Goal: Find specific page/section: Find specific page/section

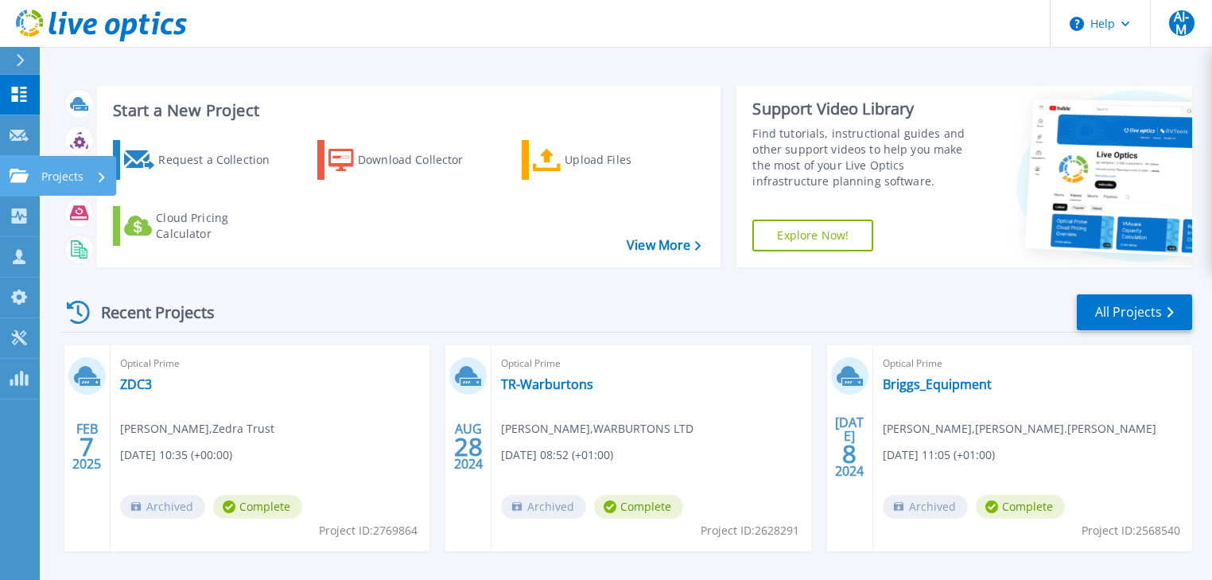
click at [19, 179] on icon at bounding box center [19, 176] width 19 height 14
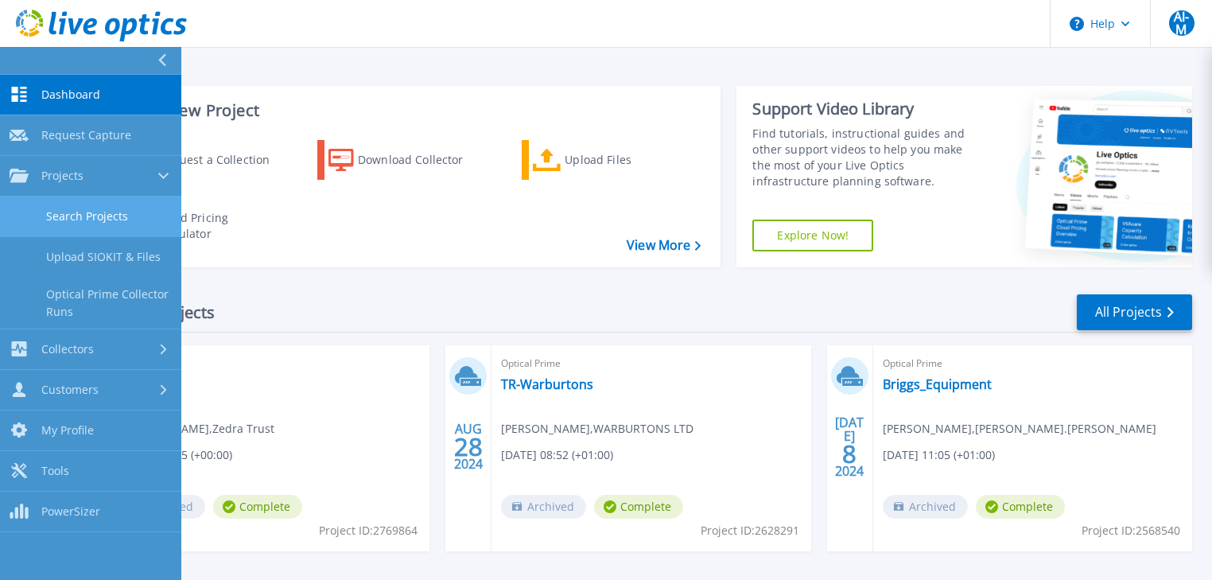
click at [107, 216] on link "Search Projects" at bounding box center [90, 216] width 181 height 41
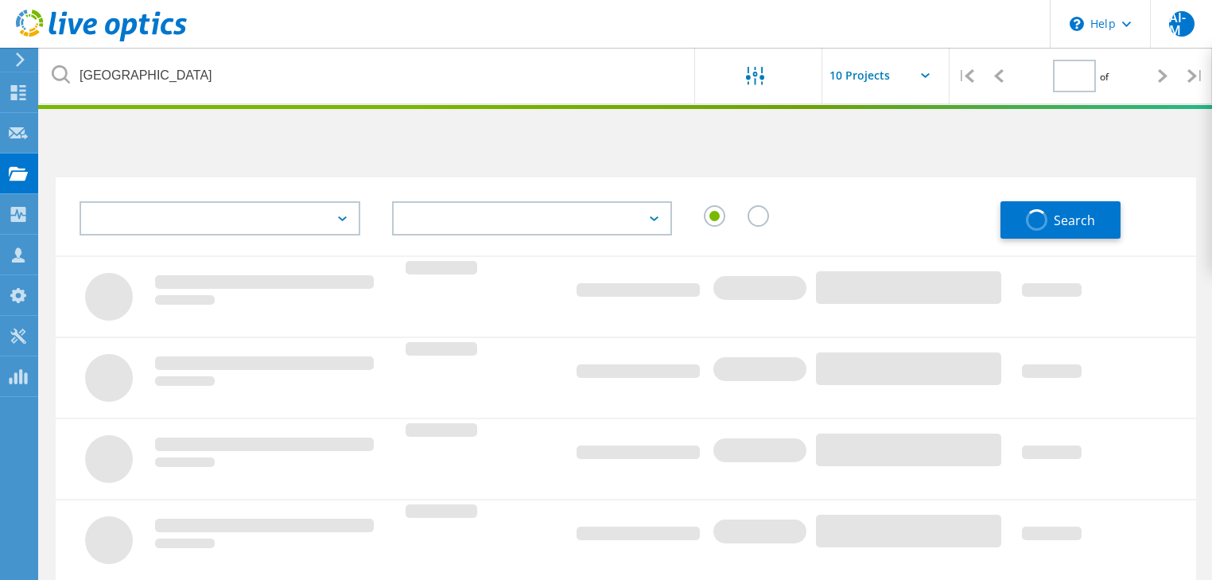
type input "1"
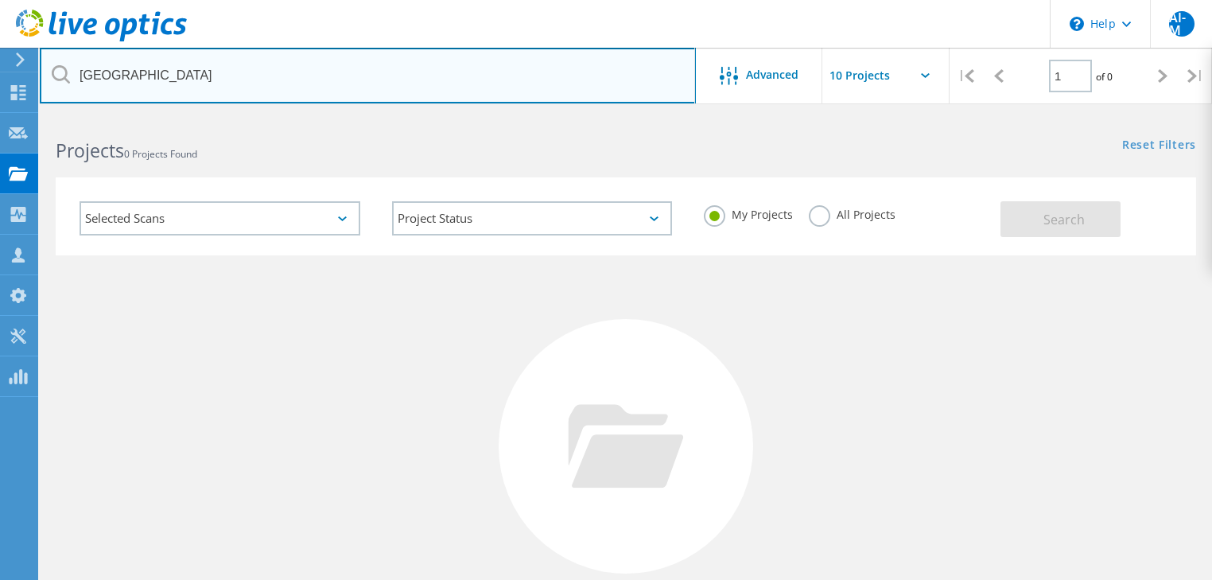
click at [149, 72] on input "coventry" at bounding box center [368, 76] width 656 height 56
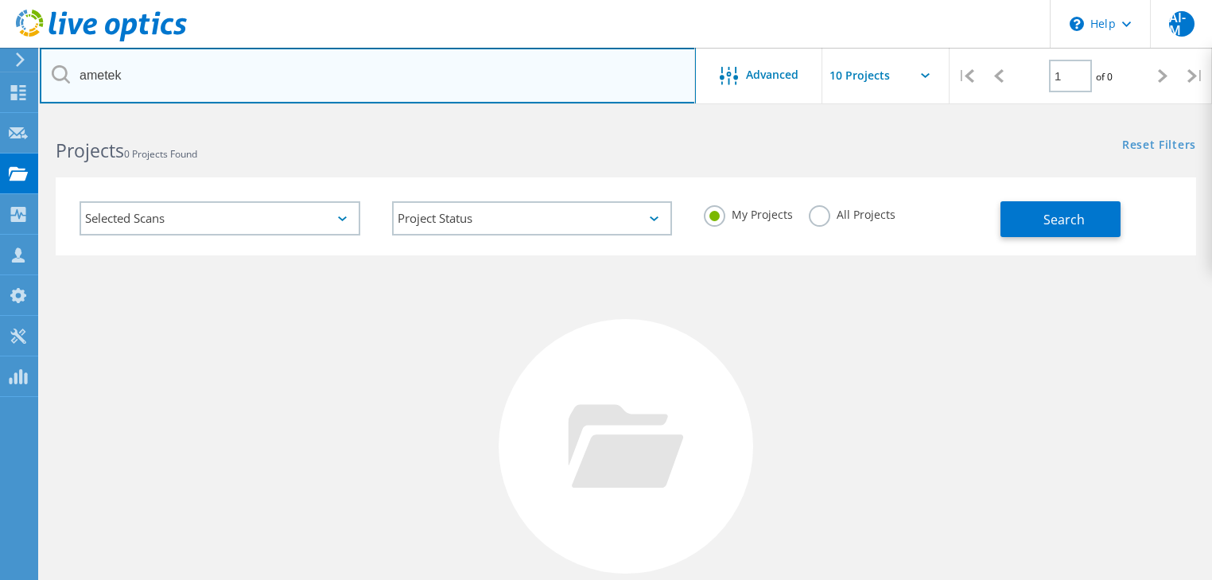
type input "ametek"
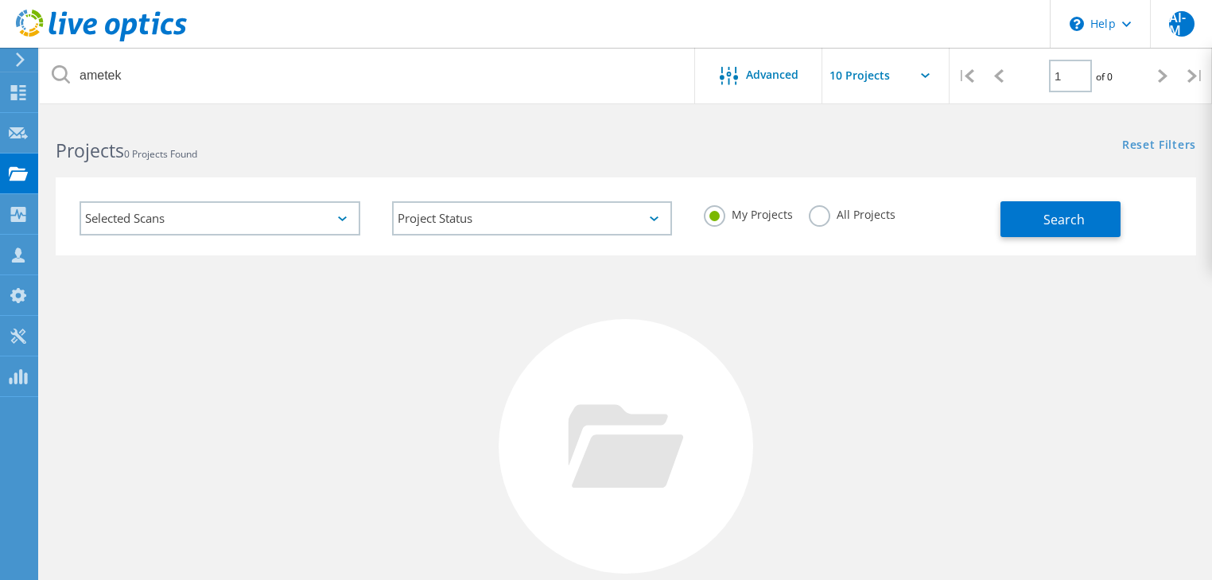
click at [821, 220] on label "All Projects" at bounding box center [852, 212] width 87 height 15
click at [0, 0] on input "All Projects" at bounding box center [0, 0] width 0 height 0
click at [1035, 211] on button "Search" at bounding box center [1060, 219] width 120 height 36
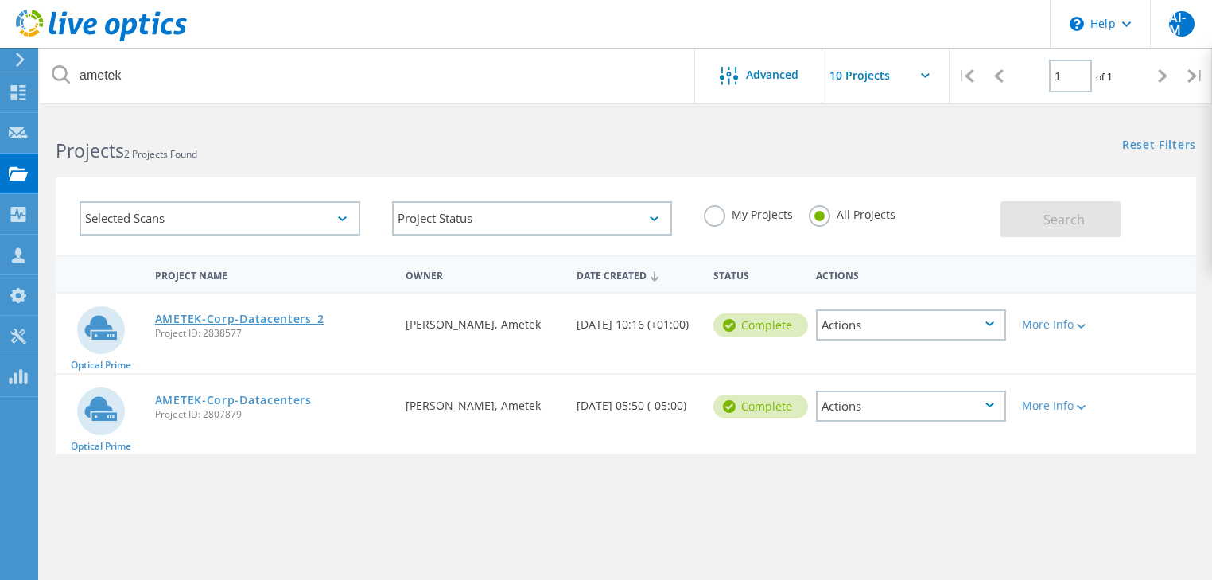
click at [248, 318] on link "AMETEK-Corp-Datacenters_2" at bounding box center [239, 318] width 169 height 11
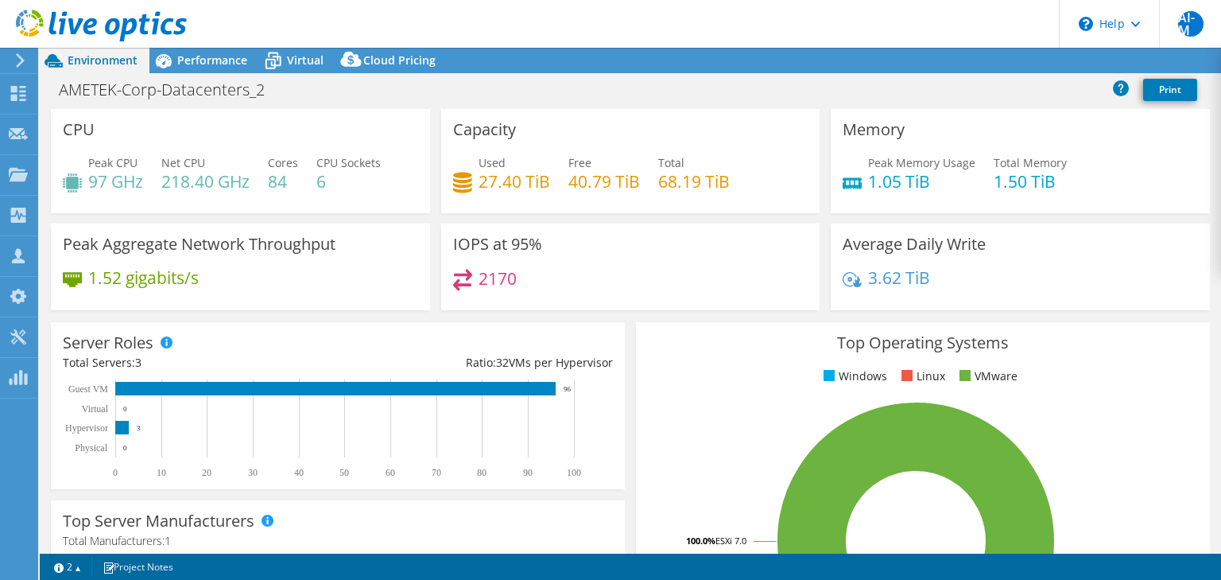
select select "EULondon"
click at [197, 59] on span "Performance" at bounding box center [212, 59] width 70 height 15
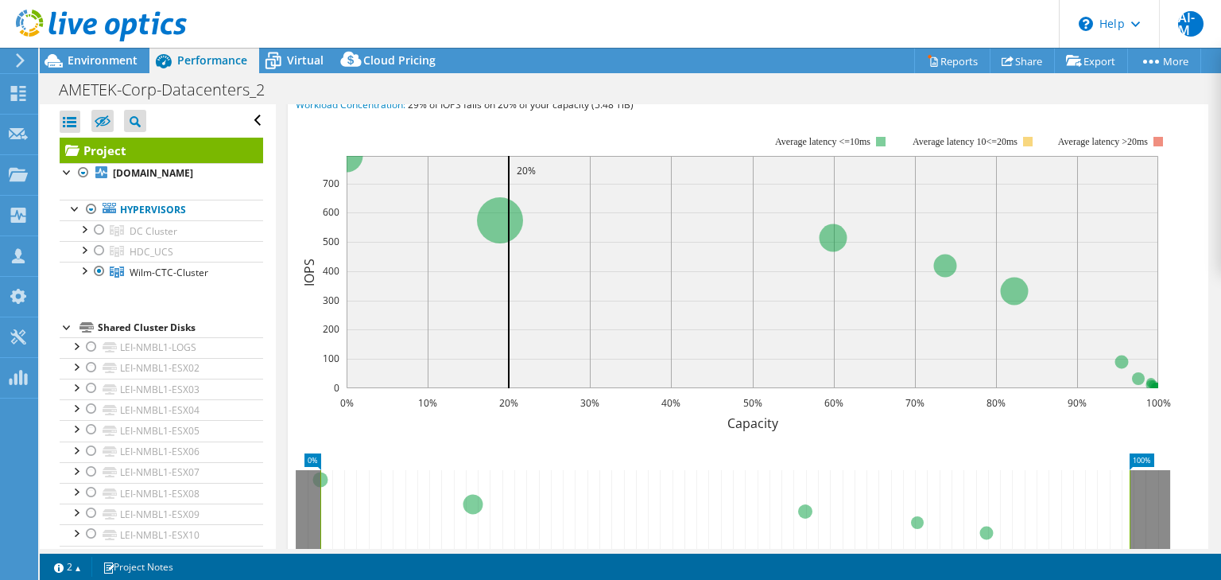
scroll to position [212, 0]
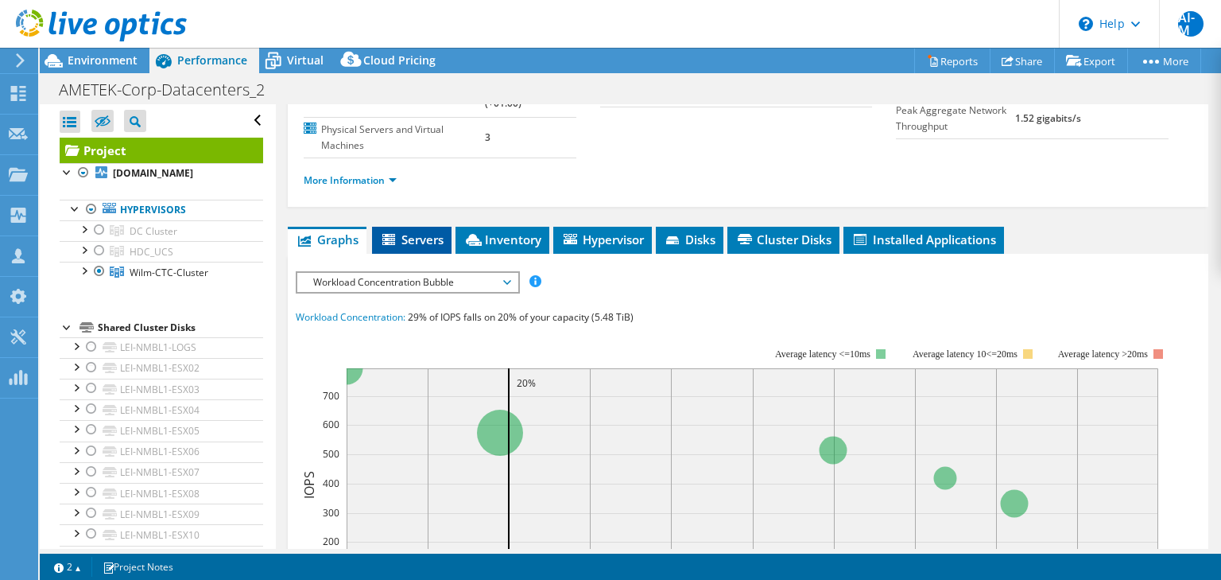
click at [429, 227] on li "Servers" at bounding box center [412, 240] width 80 height 27
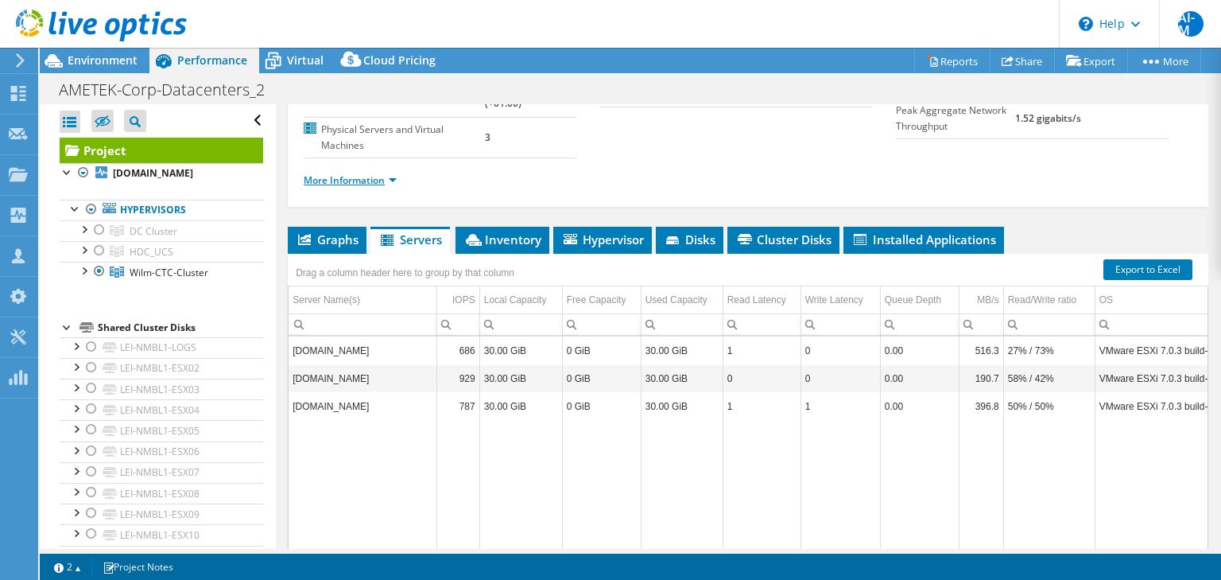
click at [387, 178] on link "More Information" at bounding box center [350, 180] width 93 height 14
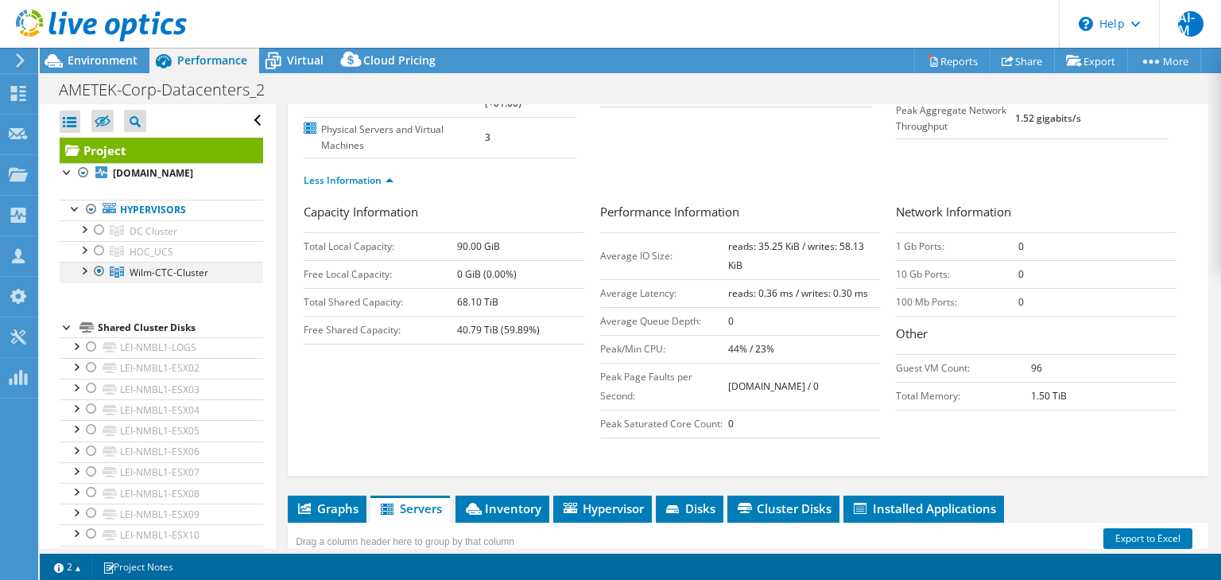
click at [83, 278] on div at bounding box center [84, 270] width 16 height 16
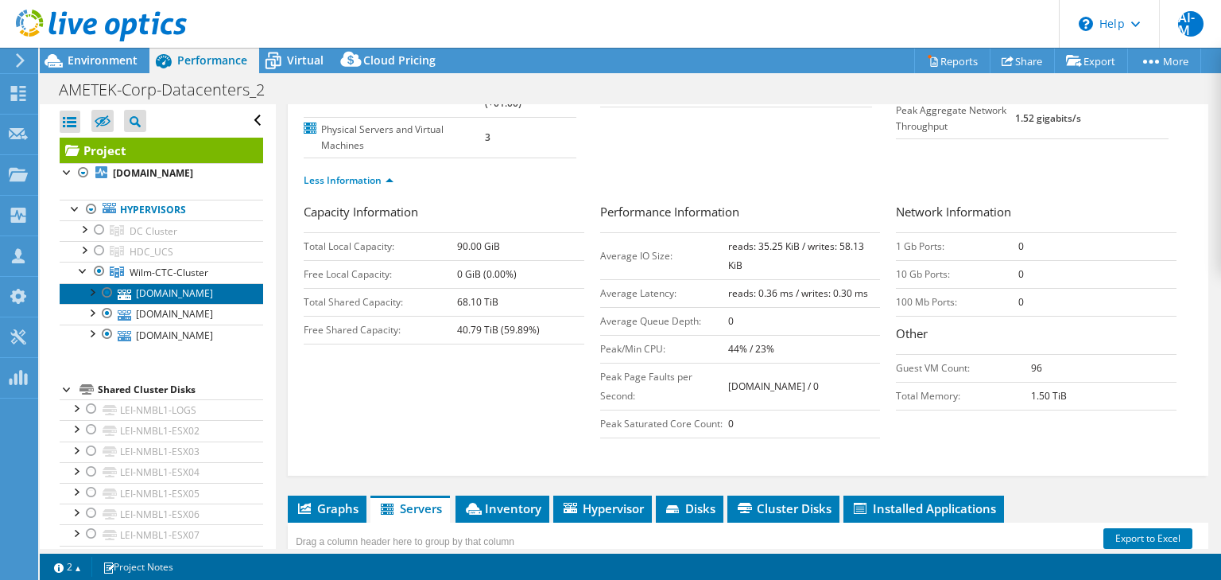
click at [163, 304] on link "[DOMAIN_NAME]" at bounding box center [162, 293] width 204 height 21
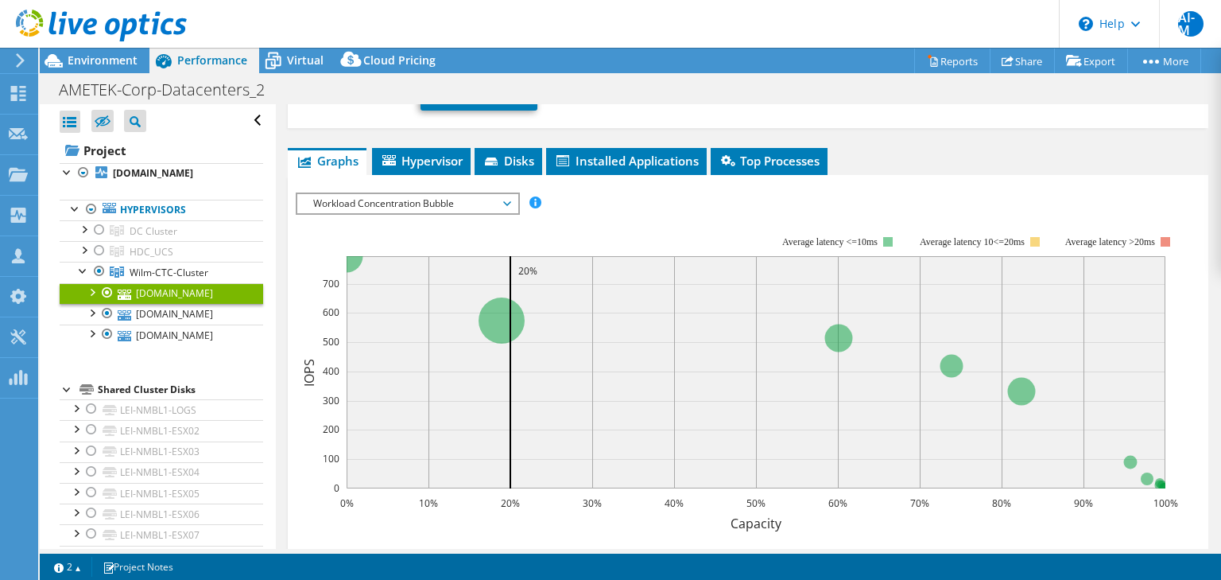
scroll to position [0, 0]
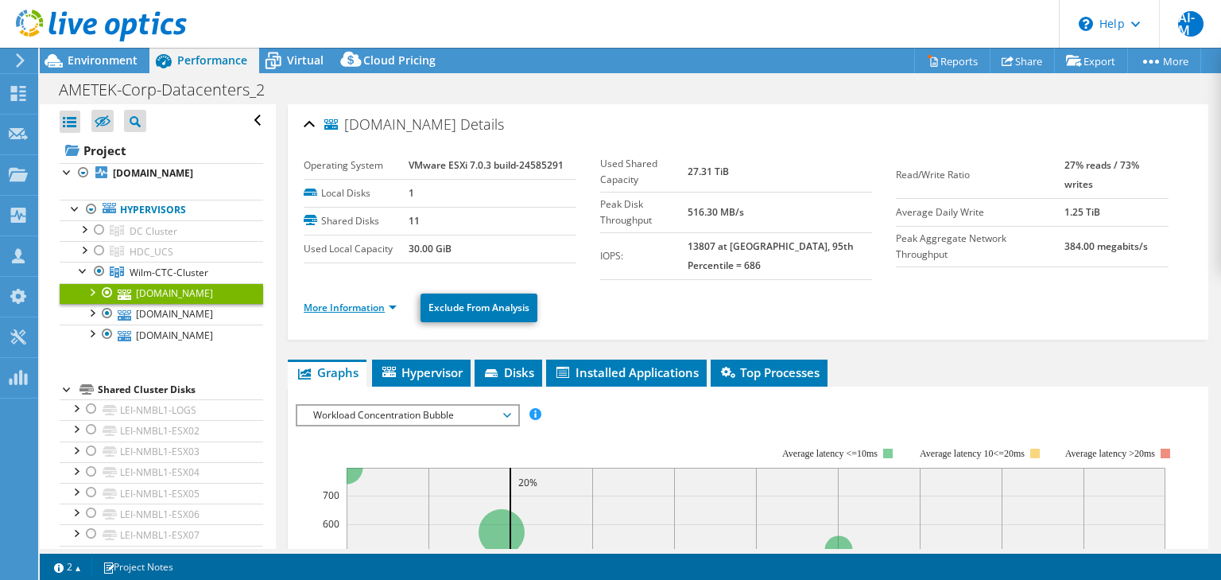
click at [391, 301] on link "More Information" at bounding box center [350, 308] width 93 height 14
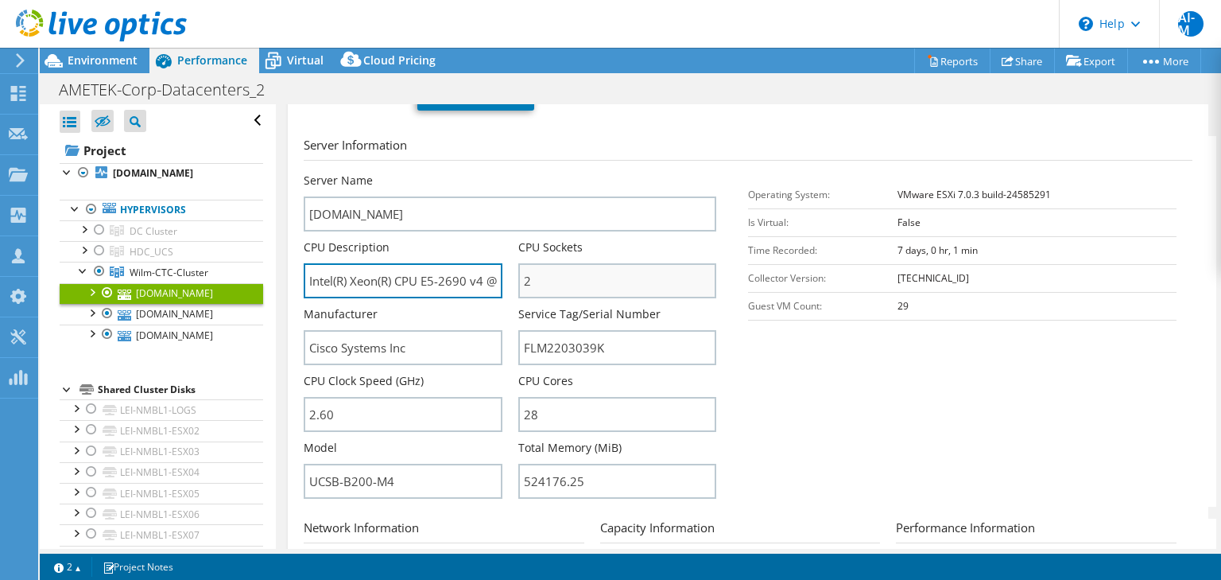
scroll to position [0, 105]
drag, startPoint x: 446, startPoint y: 260, endPoint x: 371, endPoint y: 265, distance: 74.9
click at [371, 265] on input "Intel(R) Xeon(R) CPU E5-2690 v4 @ 2.60GHz 2.59 GHz" at bounding box center [403, 280] width 198 height 35
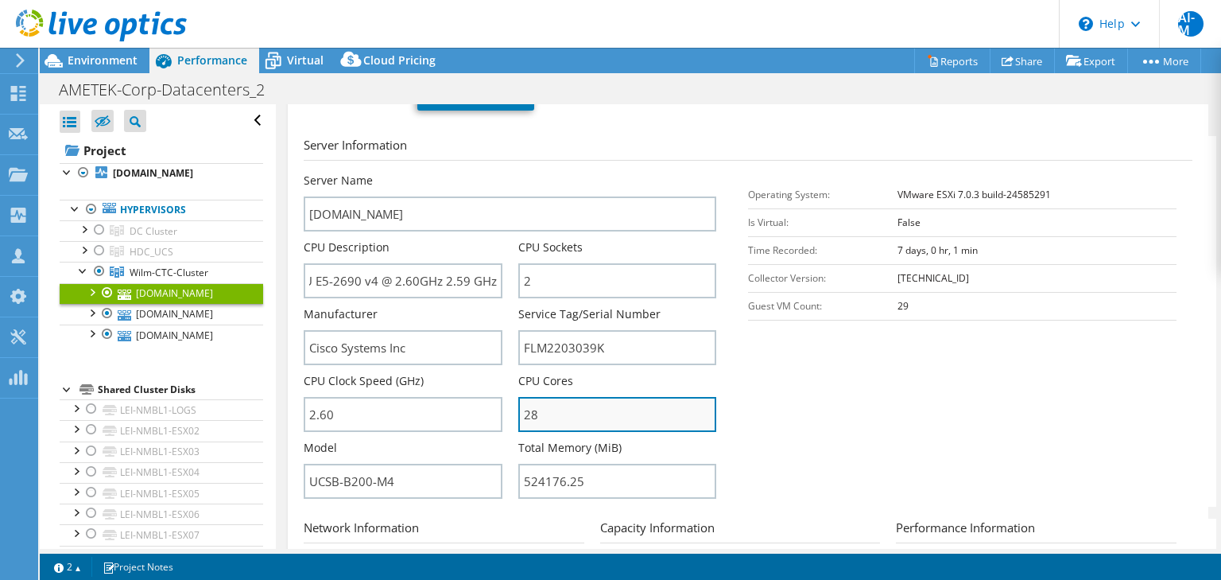
scroll to position [0, 0]
click at [538, 397] on input "28" at bounding box center [617, 414] width 198 height 35
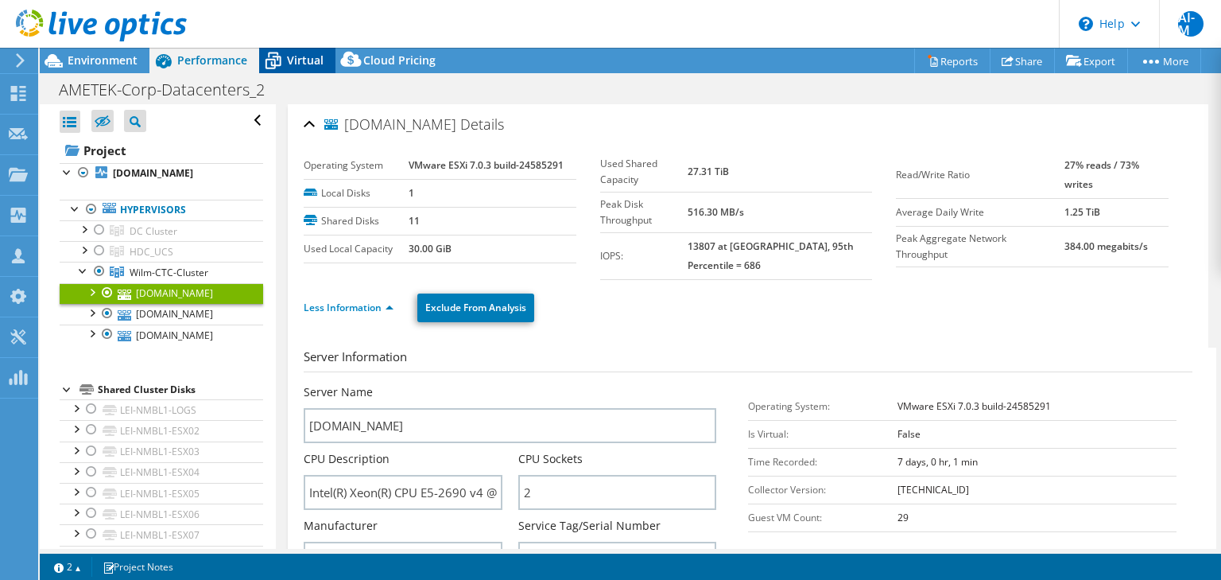
click at [296, 68] on div "Virtual" at bounding box center [297, 60] width 76 height 25
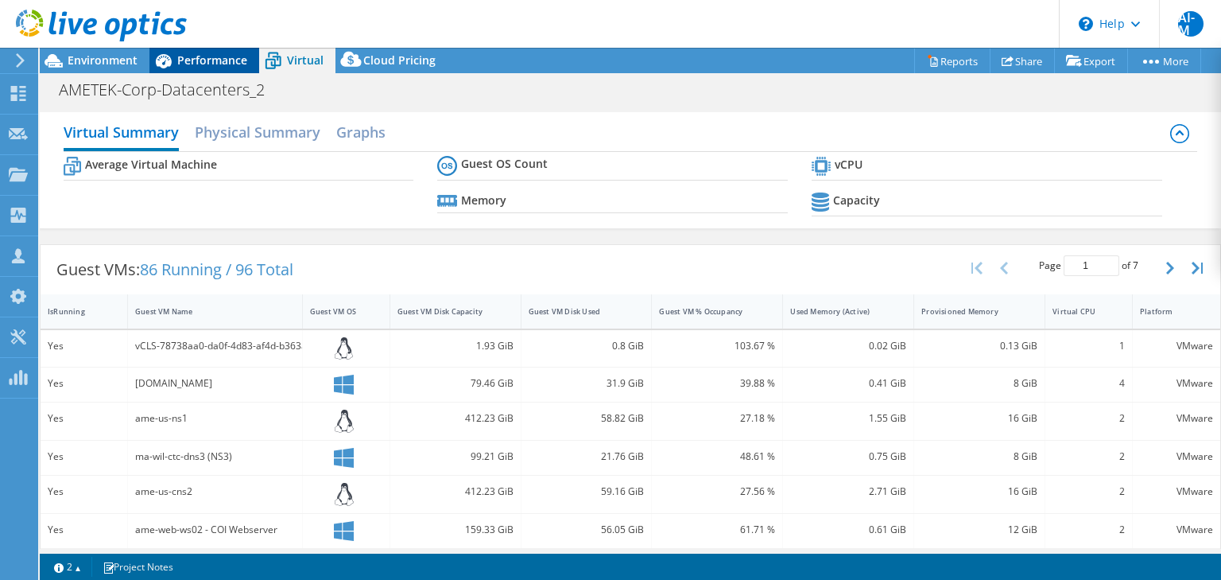
click at [212, 53] on span "Performance" at bounding box center [212, 59] width 70 height 15
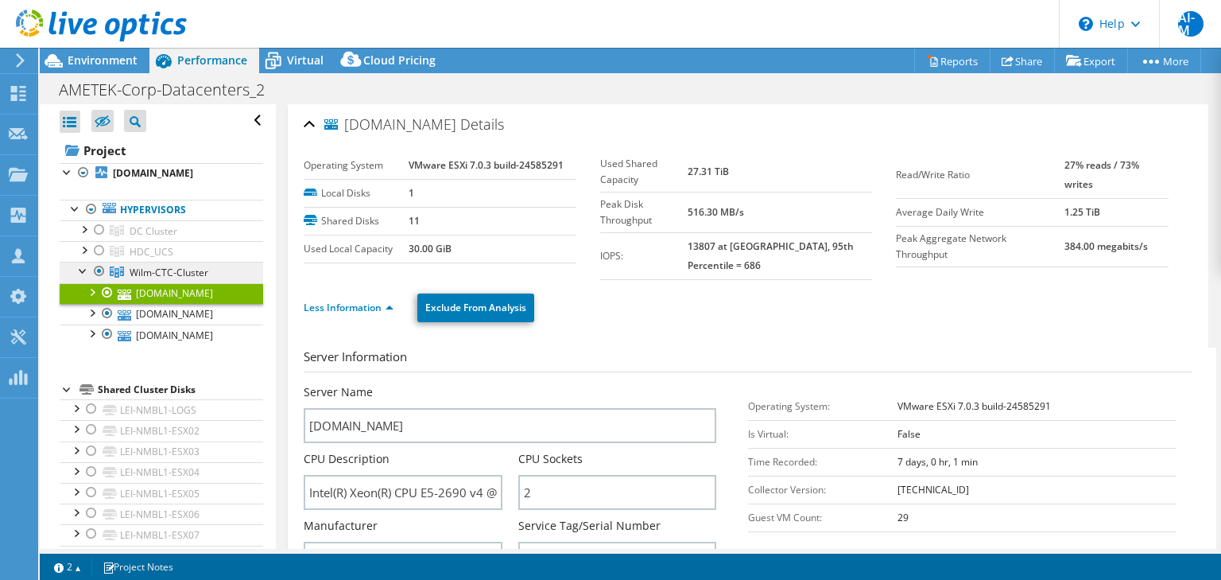
click at [159, 238] on span "Wilm-CTC-Cluster" at bounding box center [154, 231] width 48 height 14
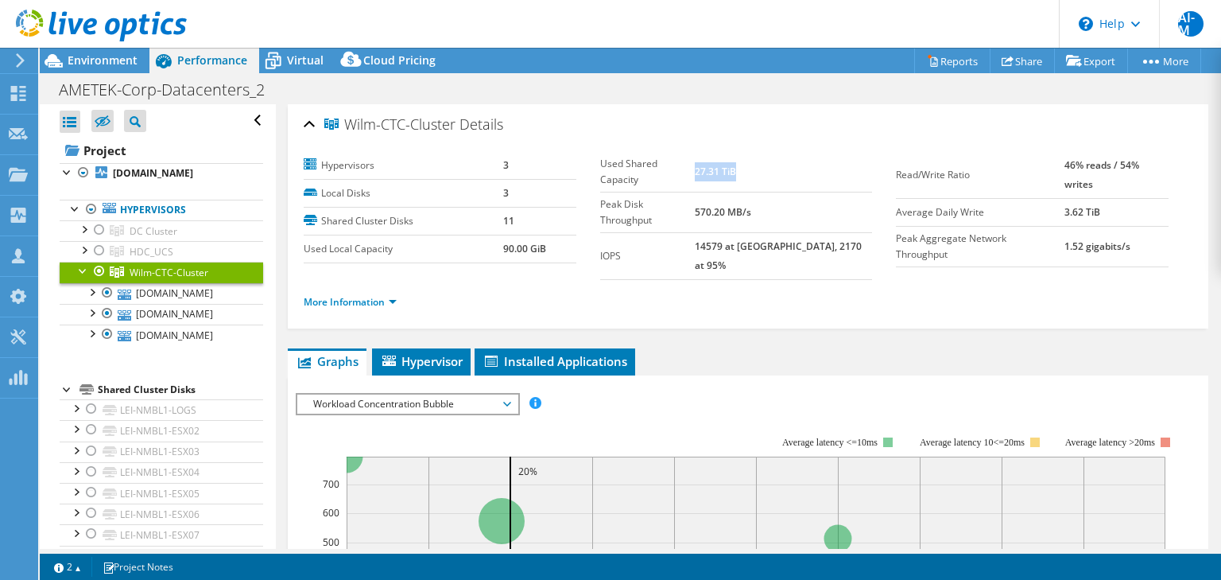
drag, startPoint x: 721, startPoint y: 162, endPoint x: 773, endPoint y: 165, distance: 51.8
click at [773, 165] on td "27.31 TiB" at bounding box center [783, 172] width 177 height 41
click at [105, 55] on span "Environment" at bounding box center [103, 59] width 70 height 15
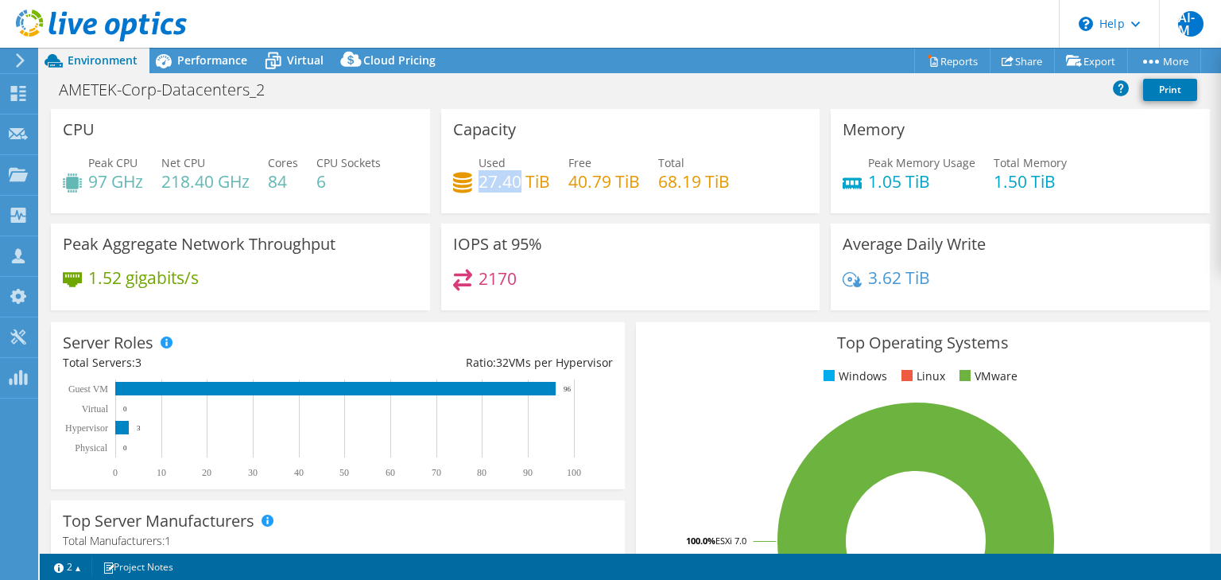
drag, startPoint x: 476, startPoint y: 180, endPoint x: 517, endPoint y: 180, distance: 40.6
click at [517, 180] on h4 "27.40 TiB" at bounding box center [515, 181] width 72 height 17
click at [214, 57] on span "Performance" at bounding box center [212, 59] width 70 height 15
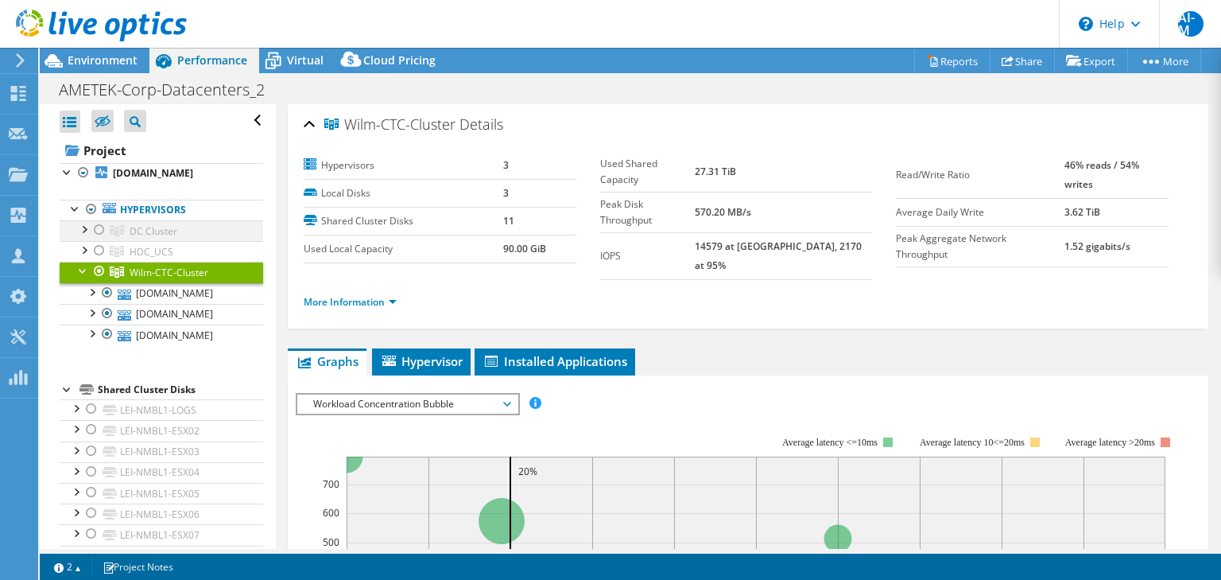
click at [99, 239] on div at bounding box center [99, 229] width 16 height 19
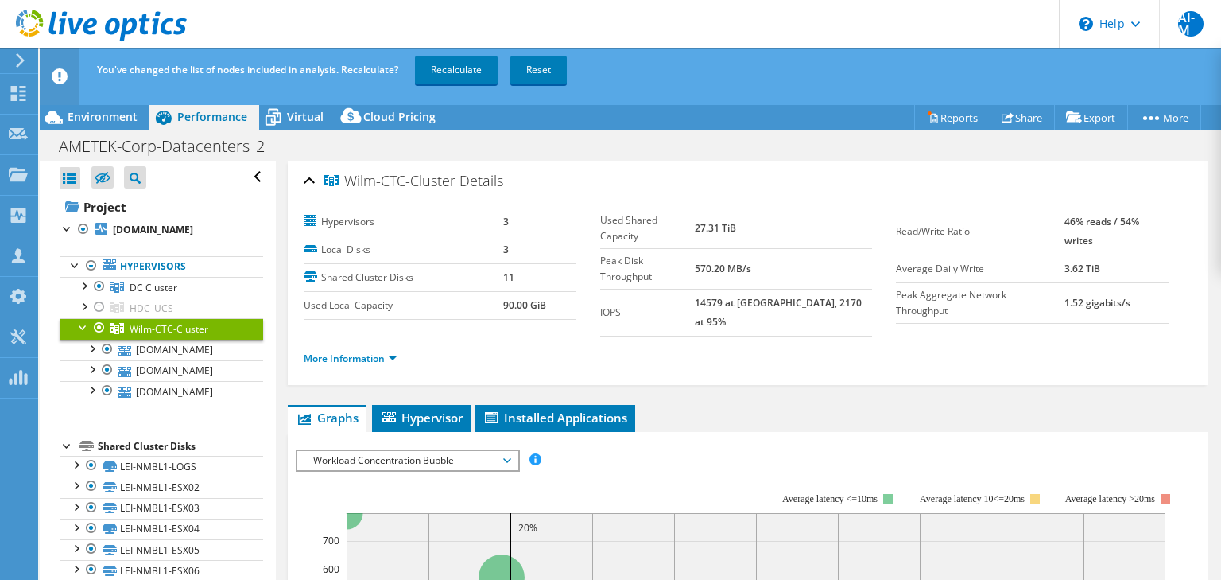
click at [99, 337] on div at bounding box center [99, 327] width 16 height 19
click at [472, 68] on link "Recalculate" at bounding box center [456, 70] width 83 height 29
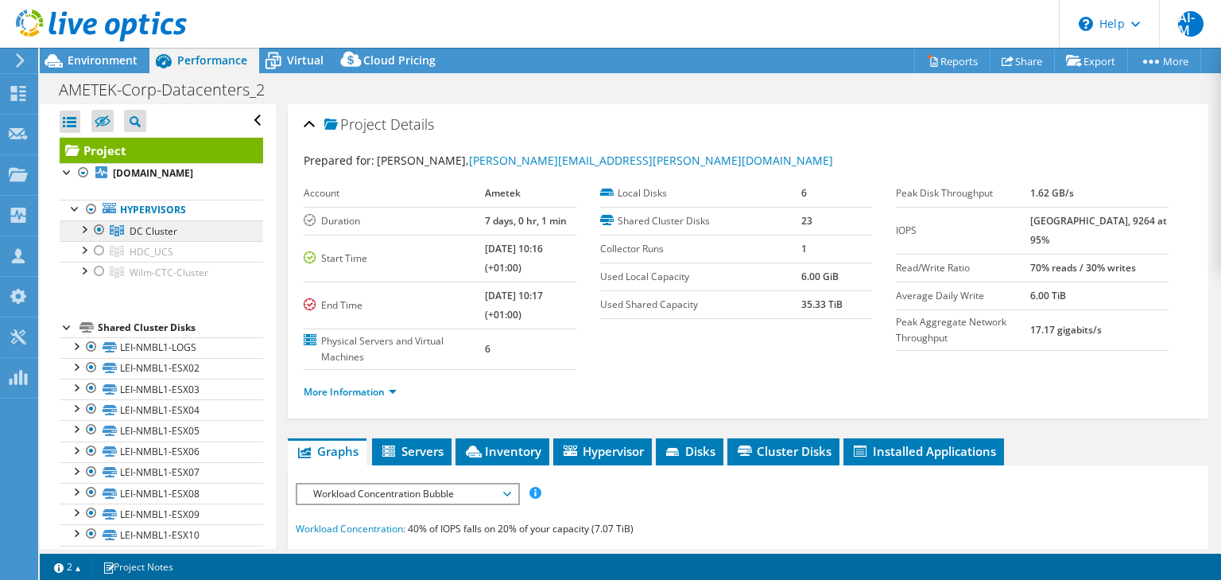
click at [179, 241] on link "DC Cluster" at bounding box center [162, 230] width 204 height 21
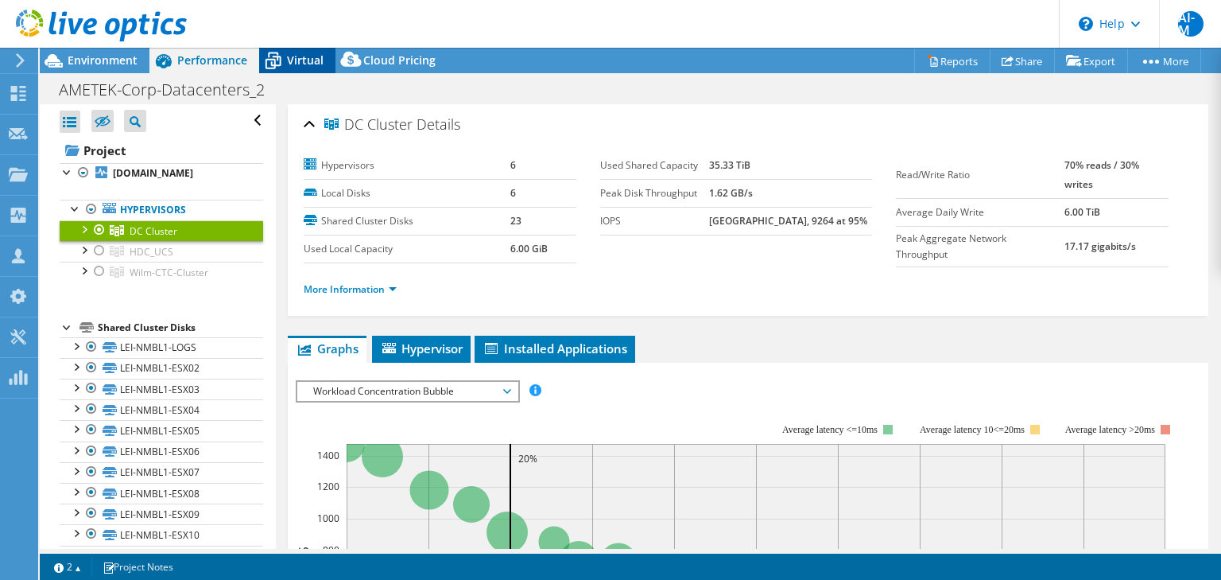
click at [309, 64] on span "Virtual" at bounding box center [305, 59] width 37 height 15
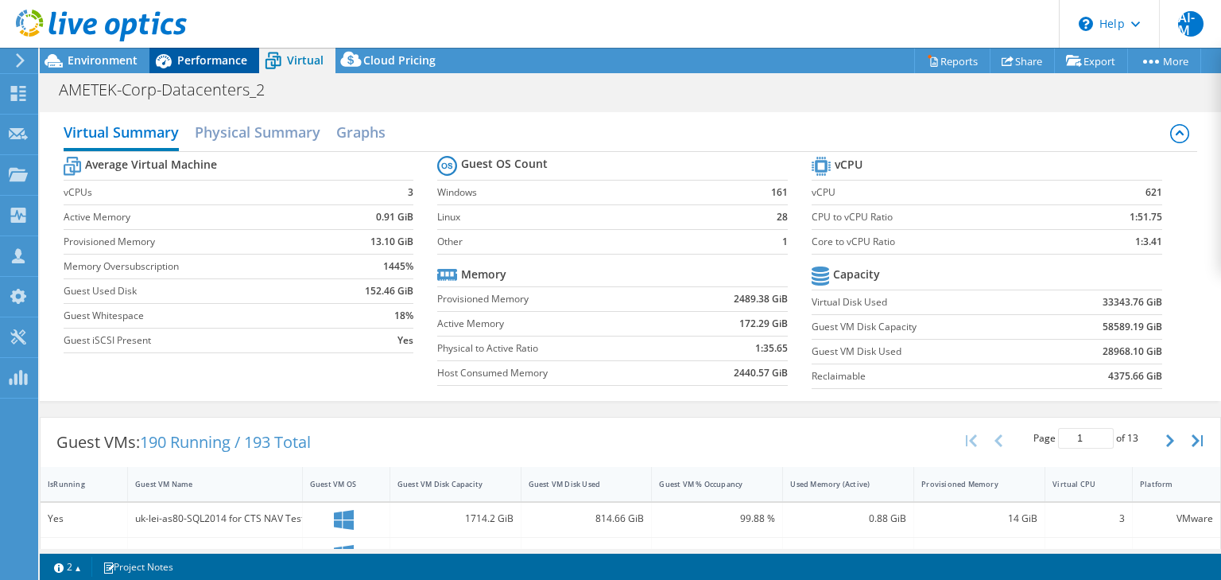
click at [210, 60] on span "Performance" at bounding box center [212, 59] width 70 height 15
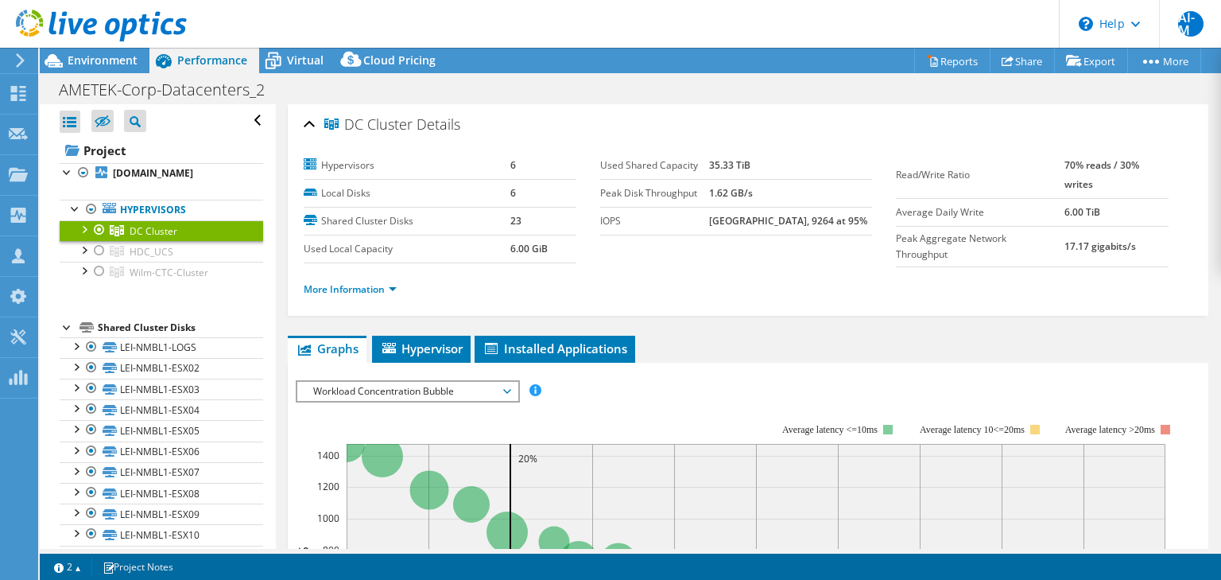
click at [84, 236] on div at bounding box center [84, 228] width 16 height 16
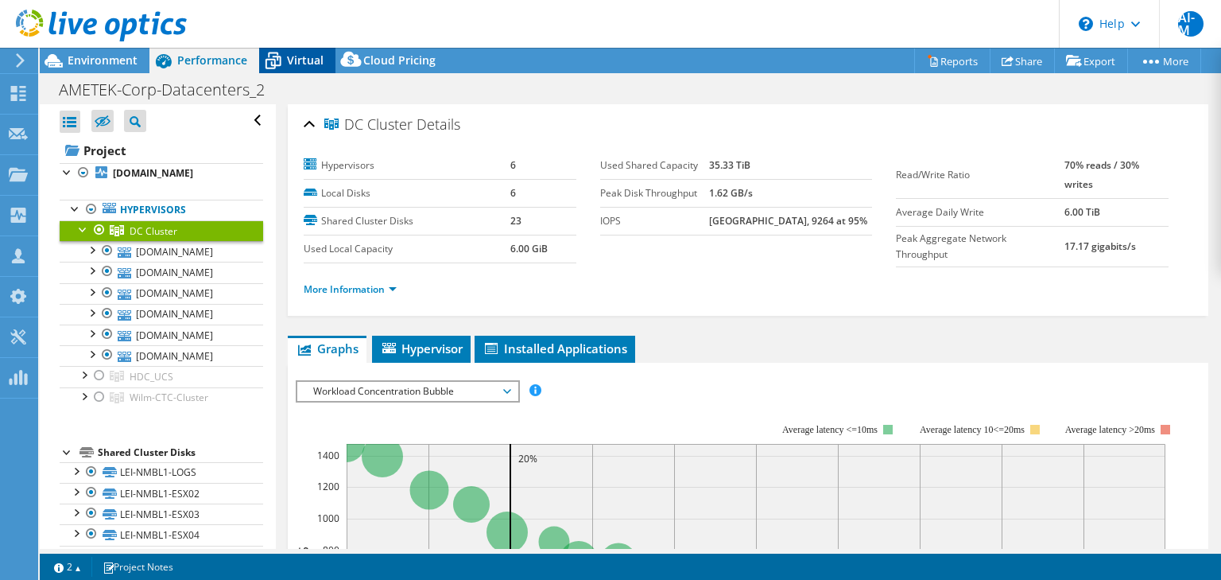
click at [312, 65] on span "Virtual" at bounding box center [305, 59] width 37 height 15
